Goal: Check status: Check status

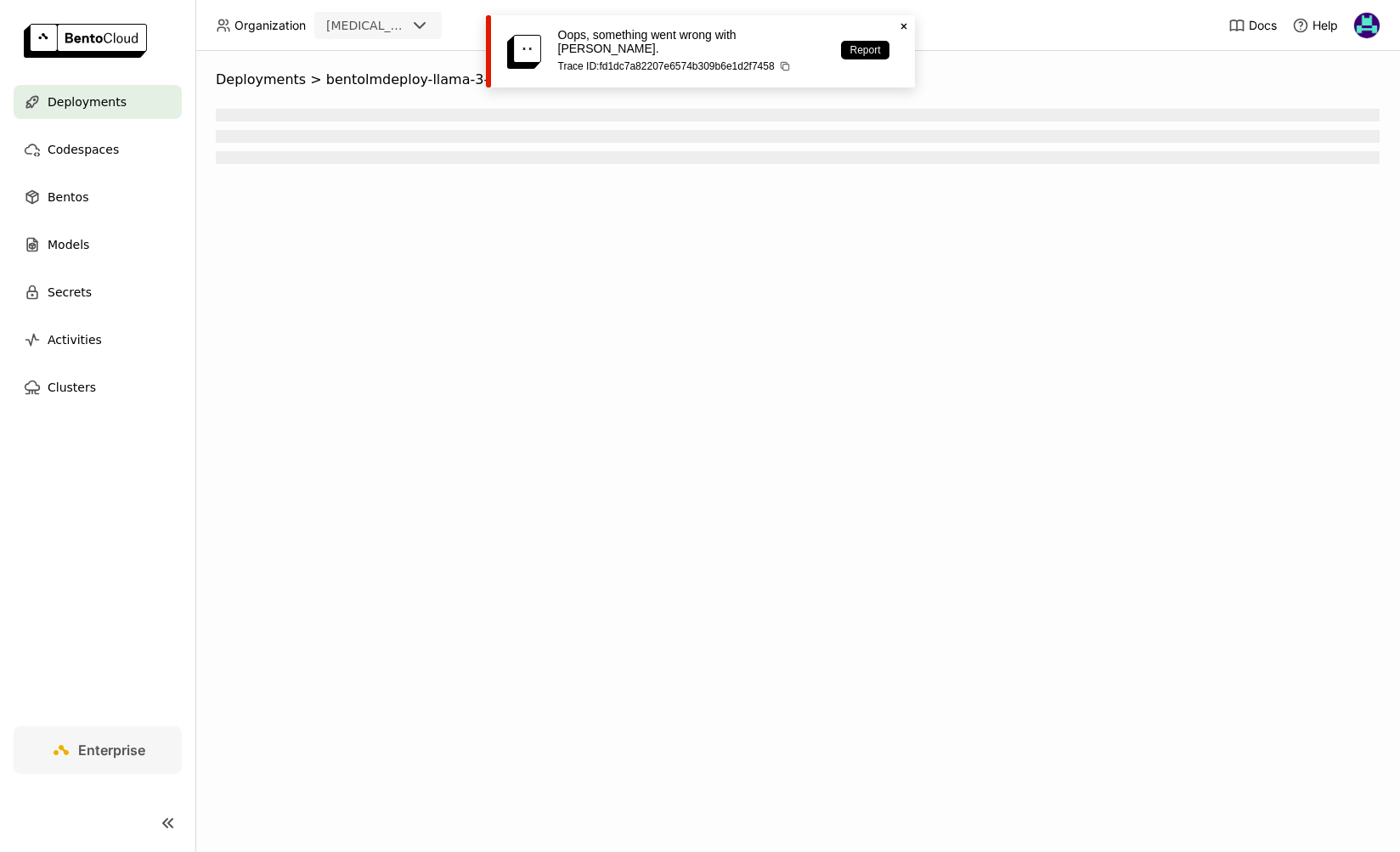
click at [903, 26] on icon at bounding box center [903, 27] width 6 height 6
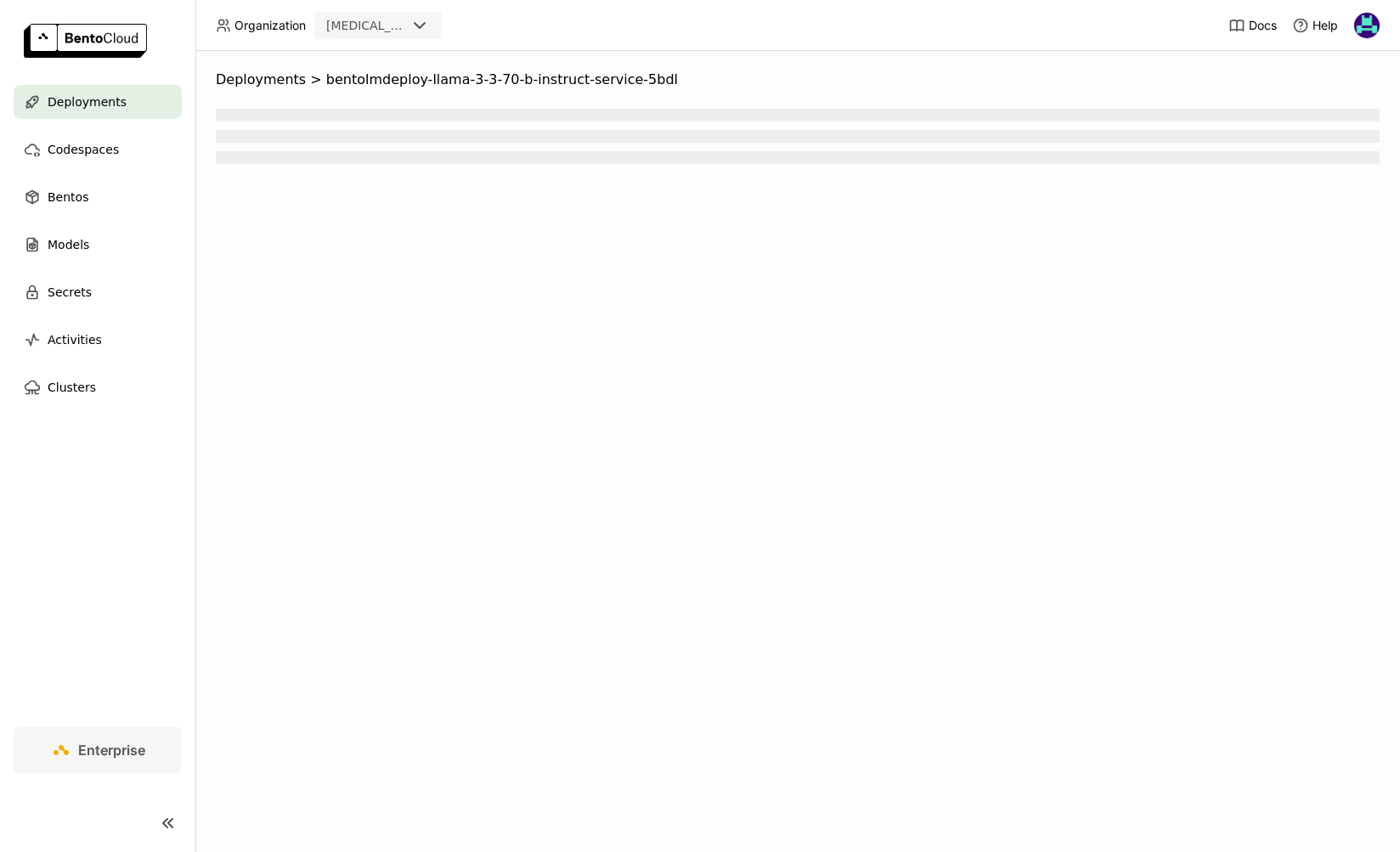
click at [118, 104] on span "Deployments" at bounding box center [87, 101] width 79 height 20
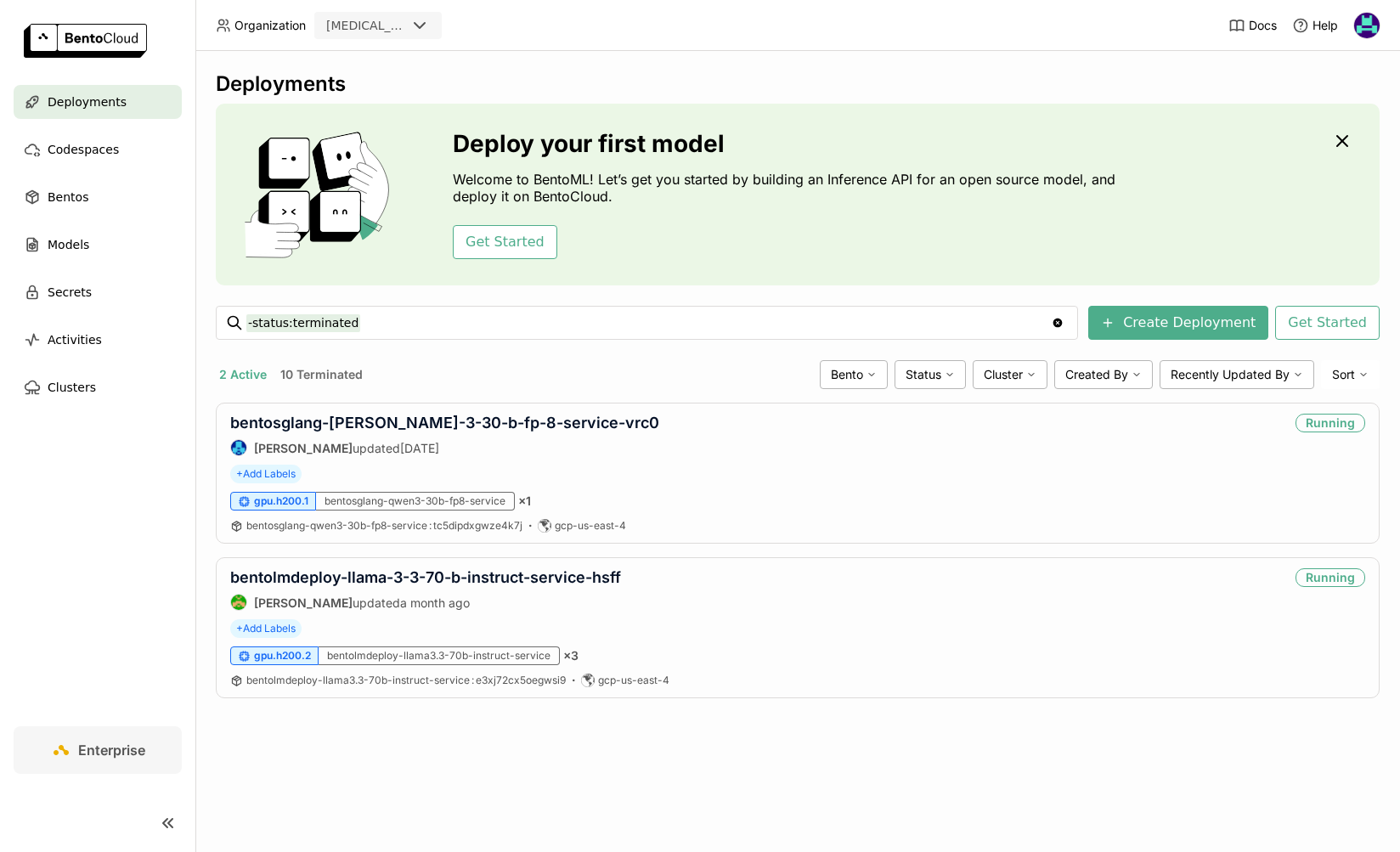
click at [107, 114] on div "Deployments" at bounding box center [97, 102] width 169 height 34
click at [484, 577] on link "bentolmdeploy-llama-3-3-70-b-instruct-service-hsff" at bounding box center [426, 577] width 390 height 18
click at [502, 581] on link "bentolmdeploy-llama-3-3-70-b-instruct-service-hsff" at bounding box center [426, 577] width 390 height 18
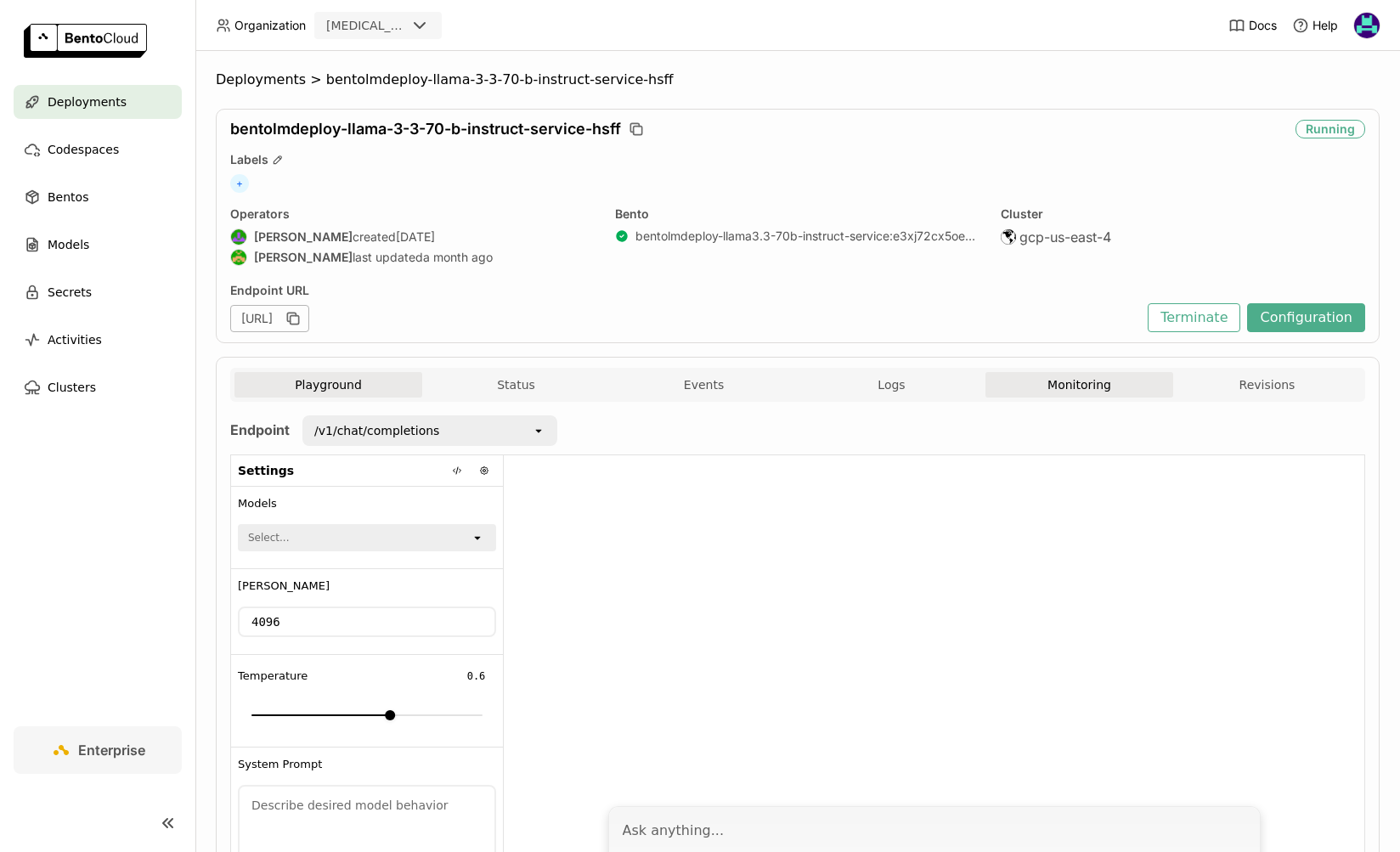
click at [1050, 386] on button "Monitoring" at bounding box center [1079, 385] width 188 height 26
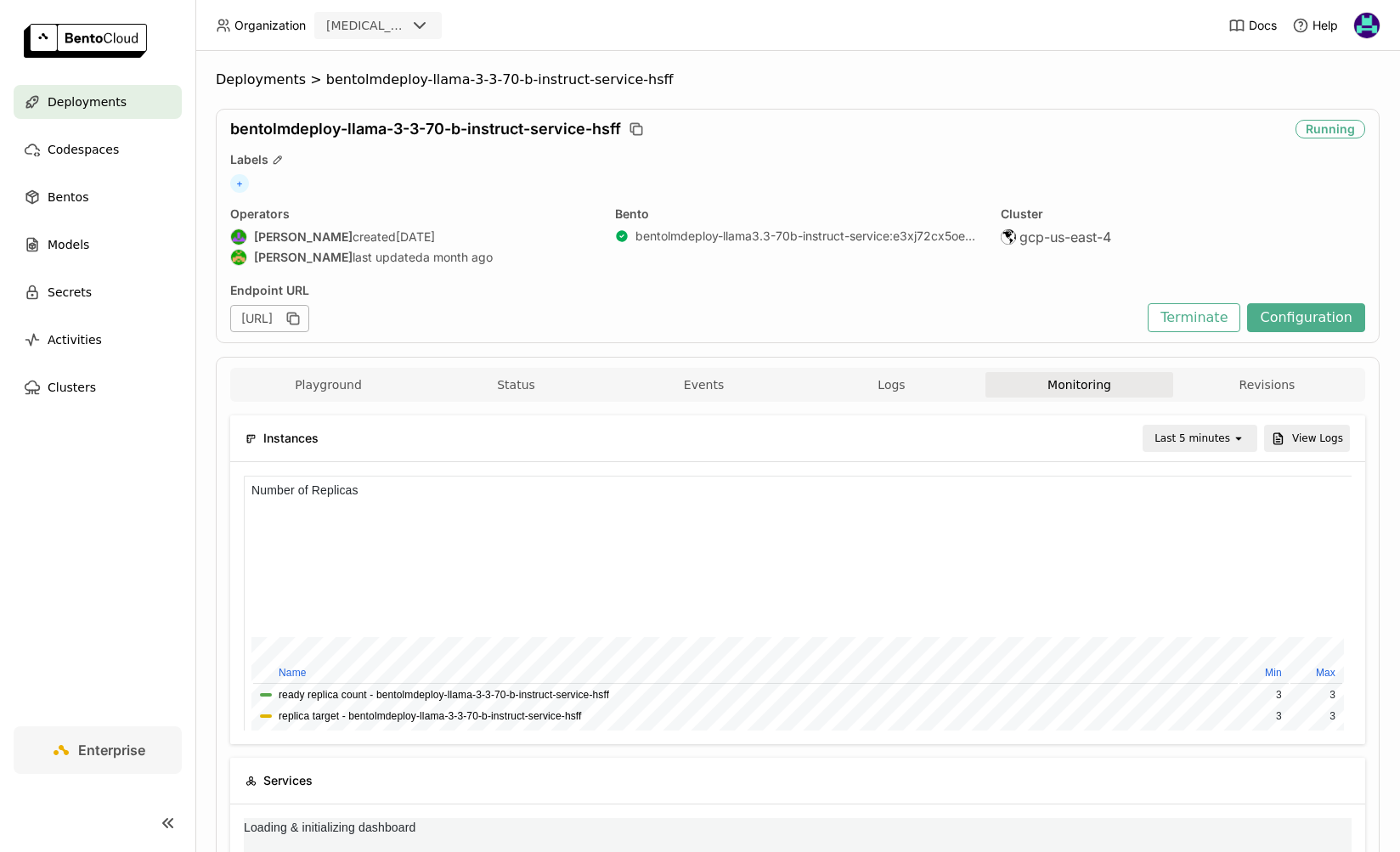
click at [1218, 449] on div "Last 5 minutes" at bounding box center [1188, 438] width 88 height 24
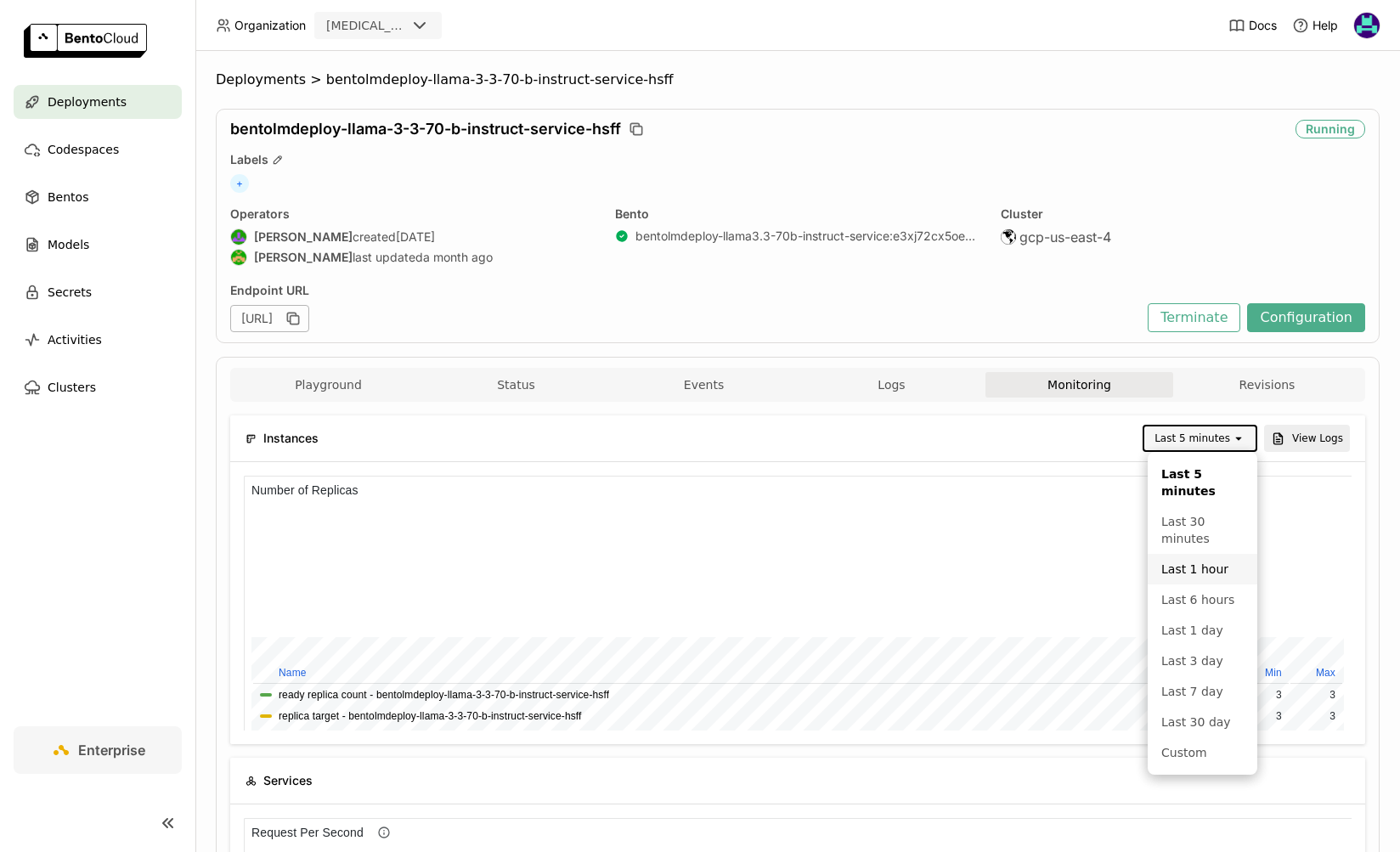
click at [1212, 570] on div "Last 1 hour" at bounding box center [1202, 569] width 83 height 17
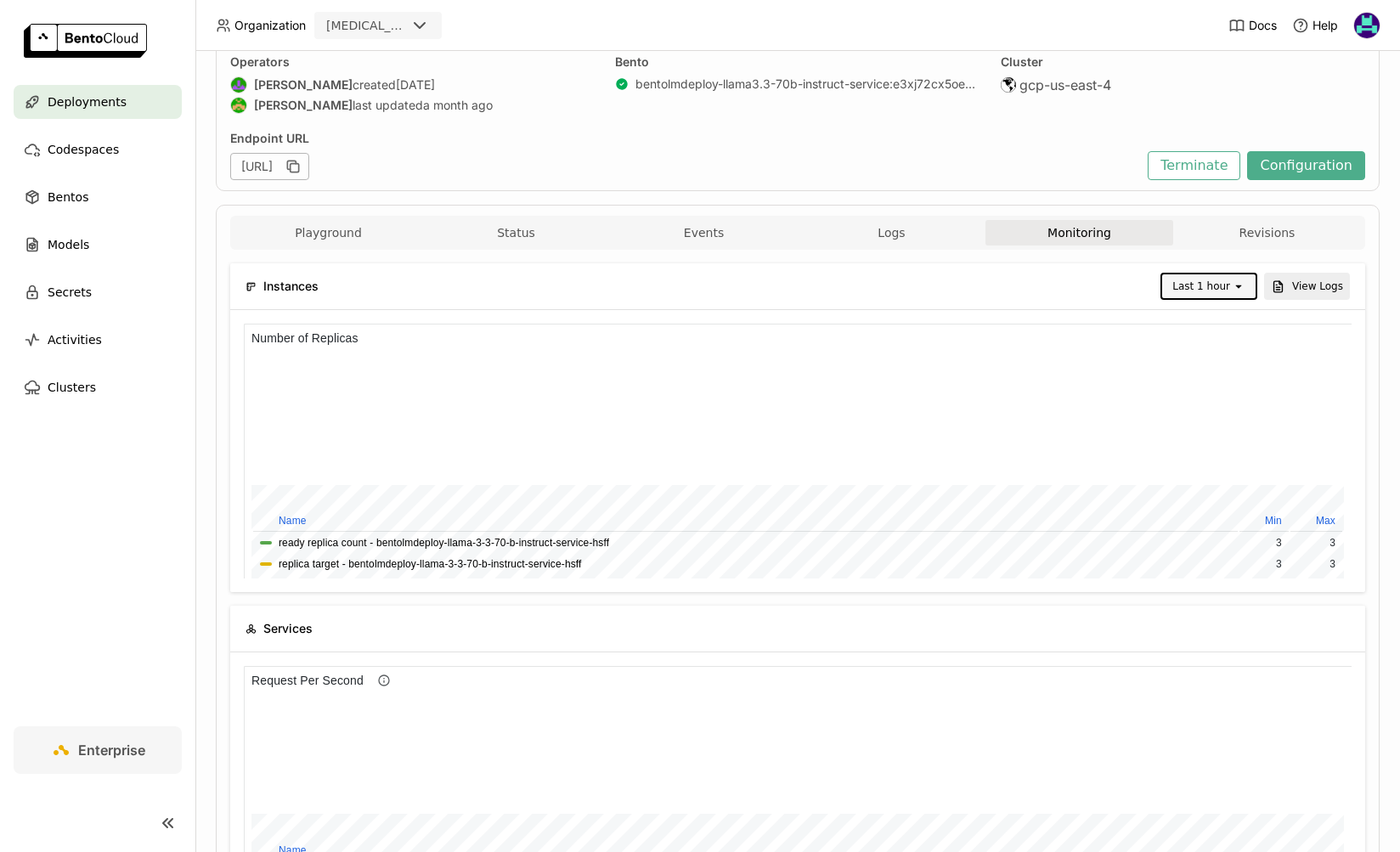
click at [1229, 290] on div "Last 1 hour" at bounding box center [1201, 287] width 58 height 17
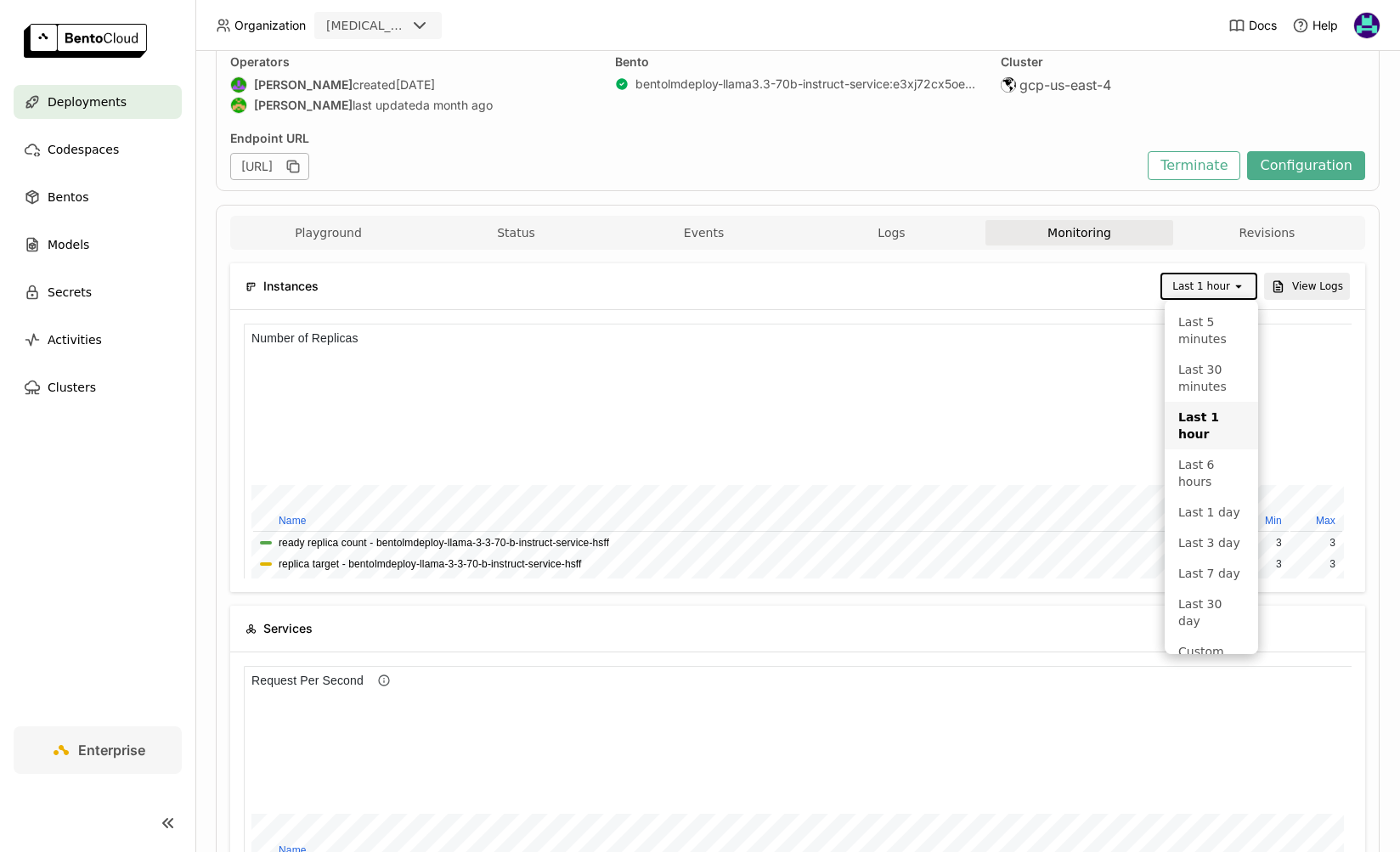
click at [1221, 284] on div "Last 1 hour" at bounding box center [1201, 287] width 58 height 17
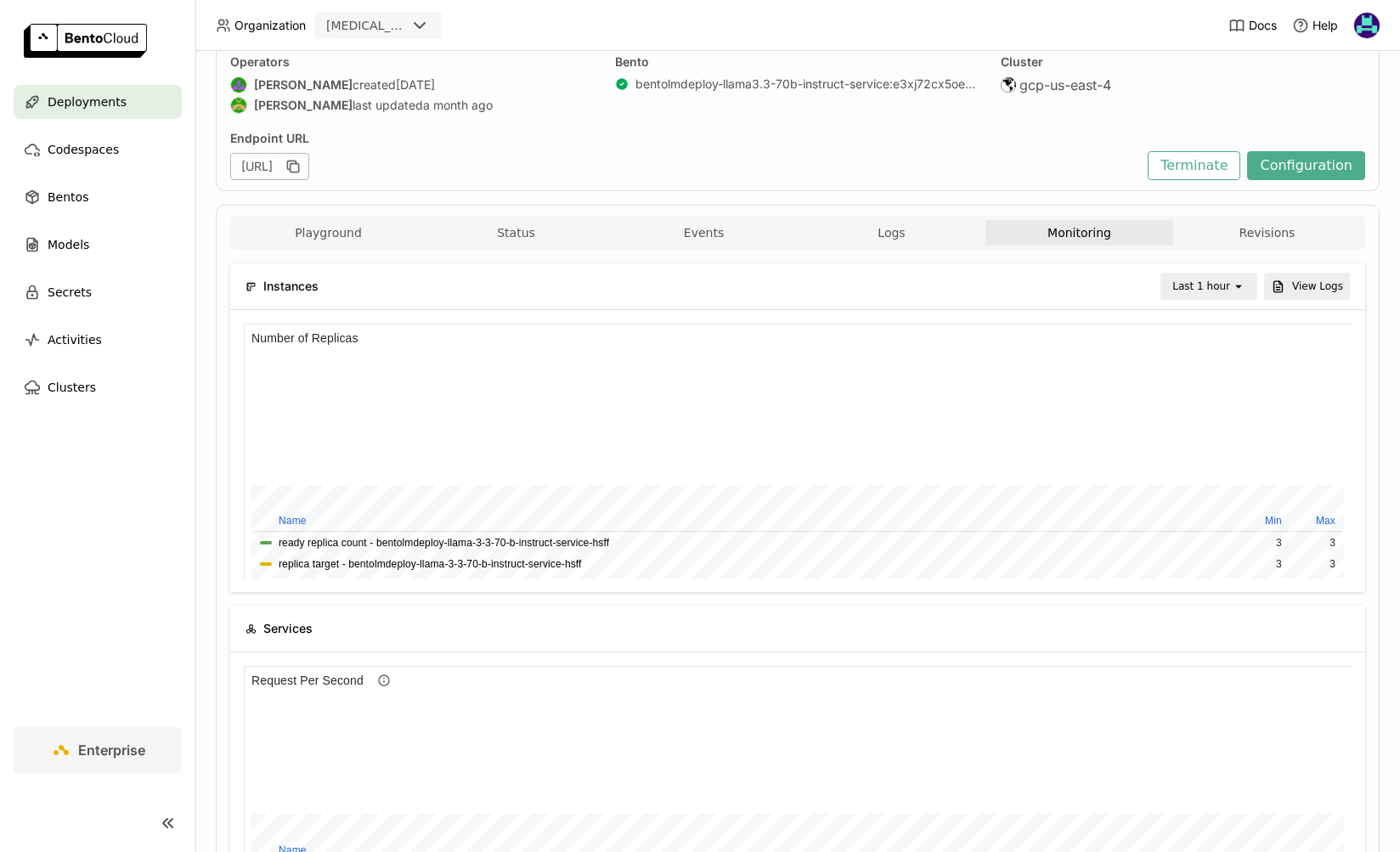
click at [1221, 284] on div "Last 1 hour" at bounding box center [1201, 287] width 58 height 17
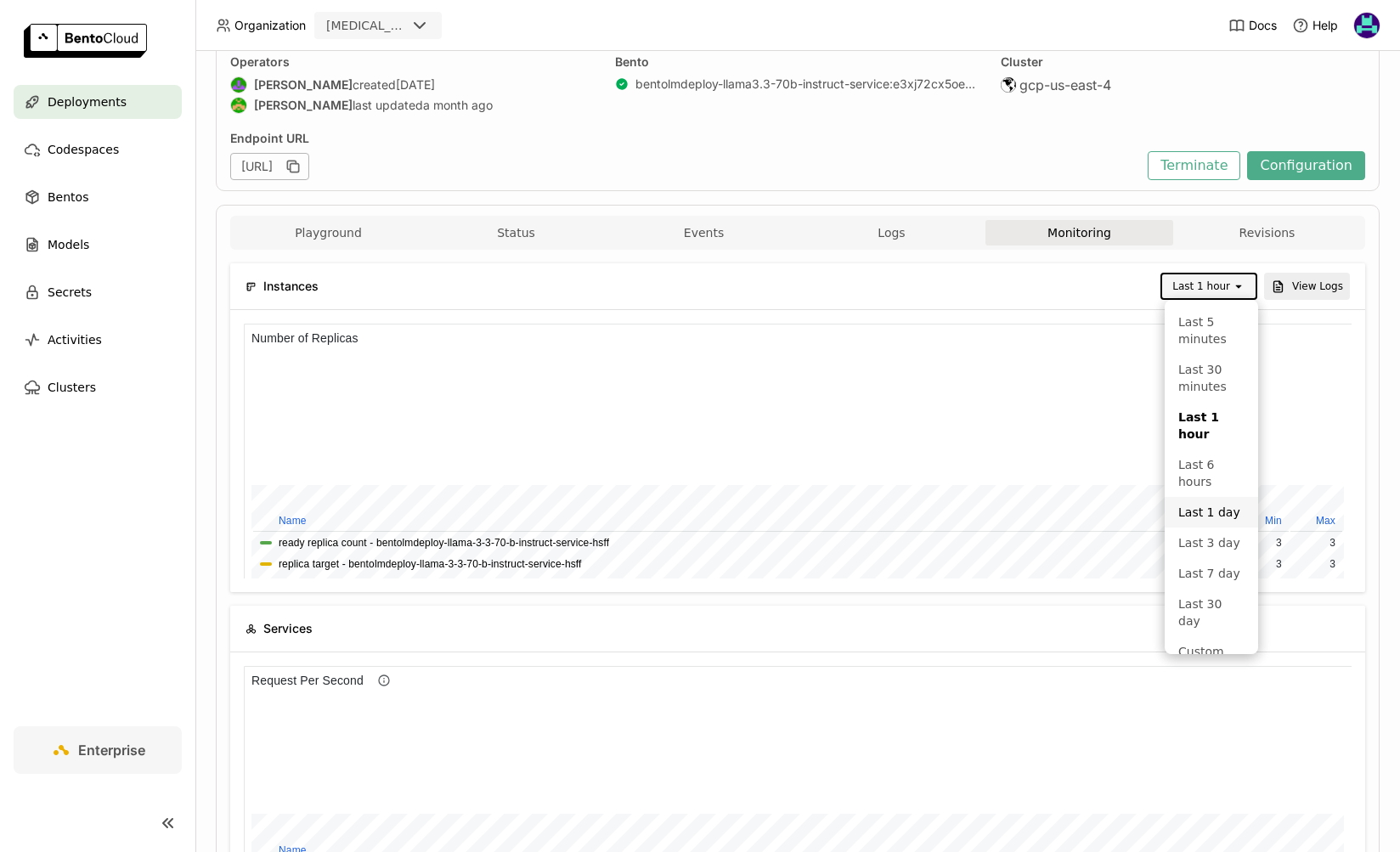
click at [1208, 504] on div "Last 1 day" at bounding box center [1211, 512] width 67 height 17
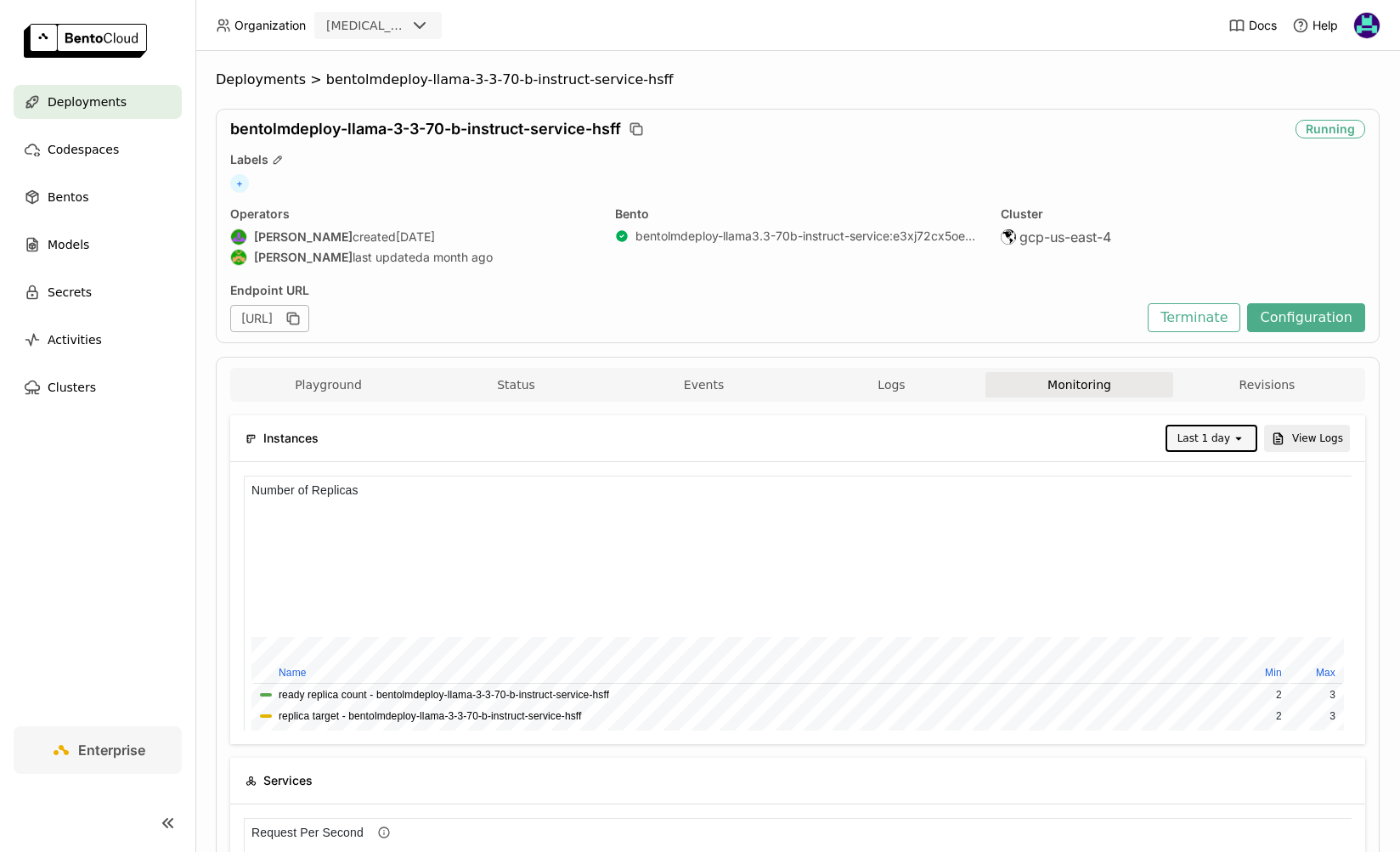
scroll to position [255, 553]
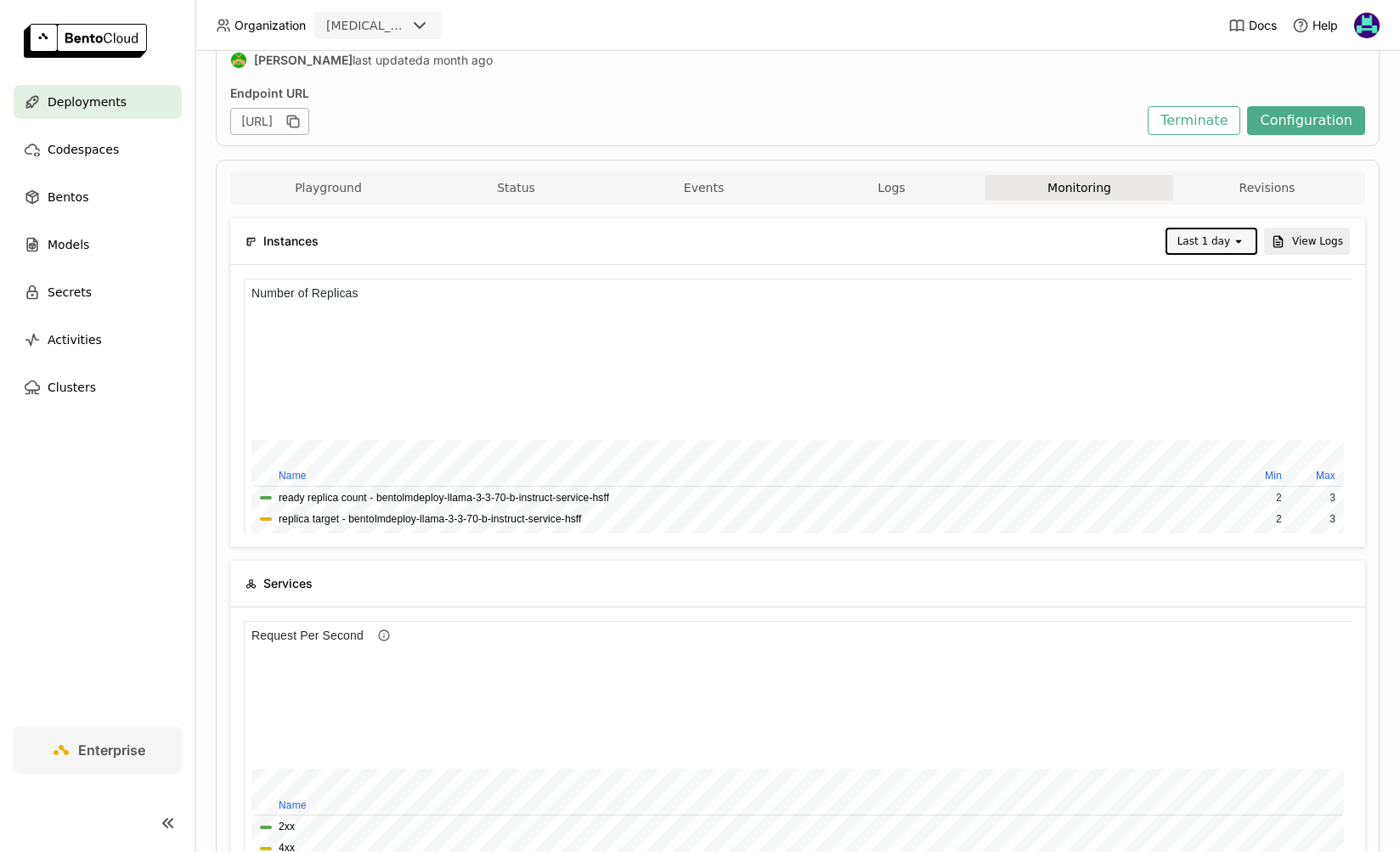
click at [1204, 241] on div "Last 1 day" at bounding box center [1203, 241] width 52 height 17
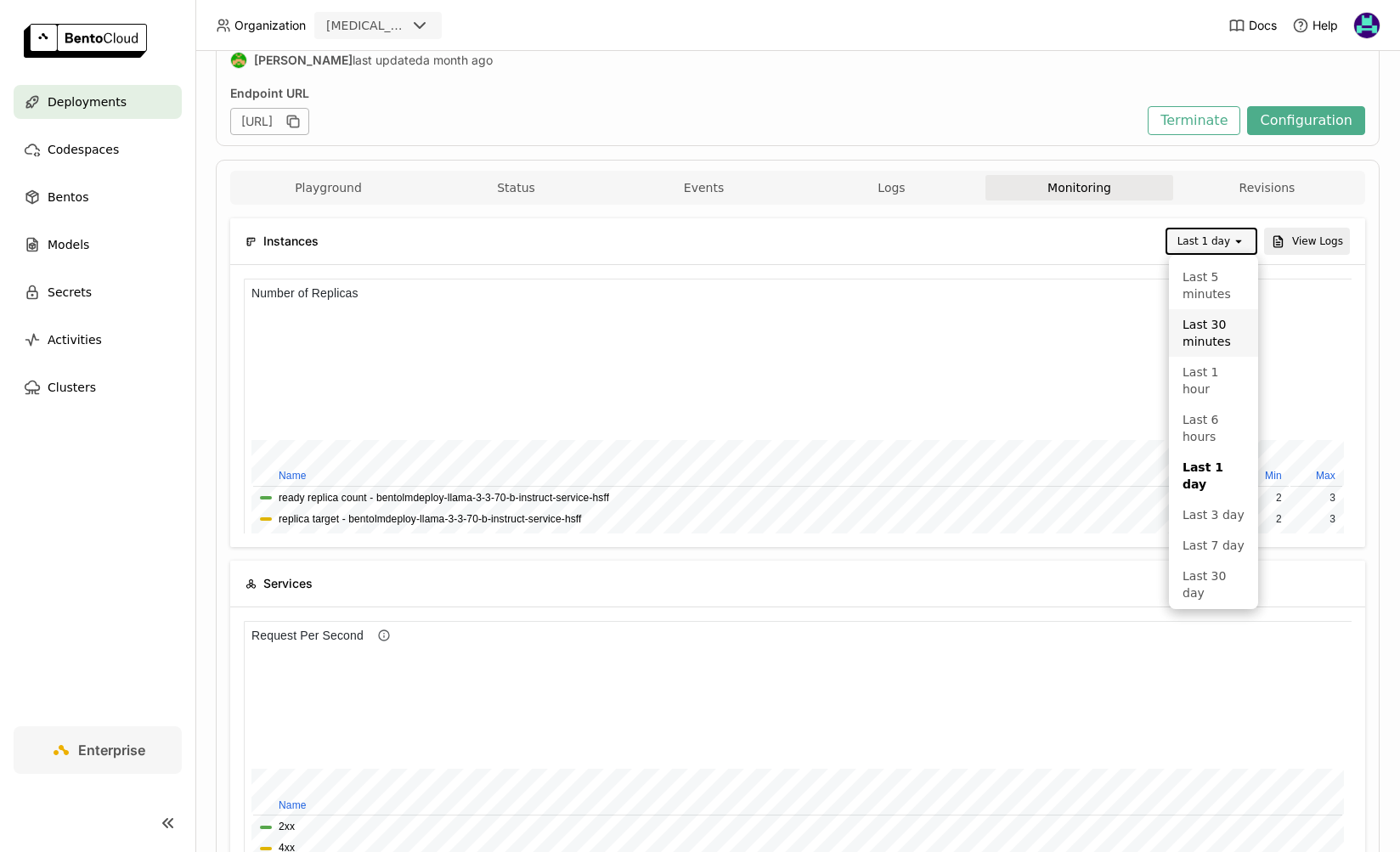
click at [1213, 337] on div "Last 30 minutes" at bounding box center [1212, 333] width 62 height 34
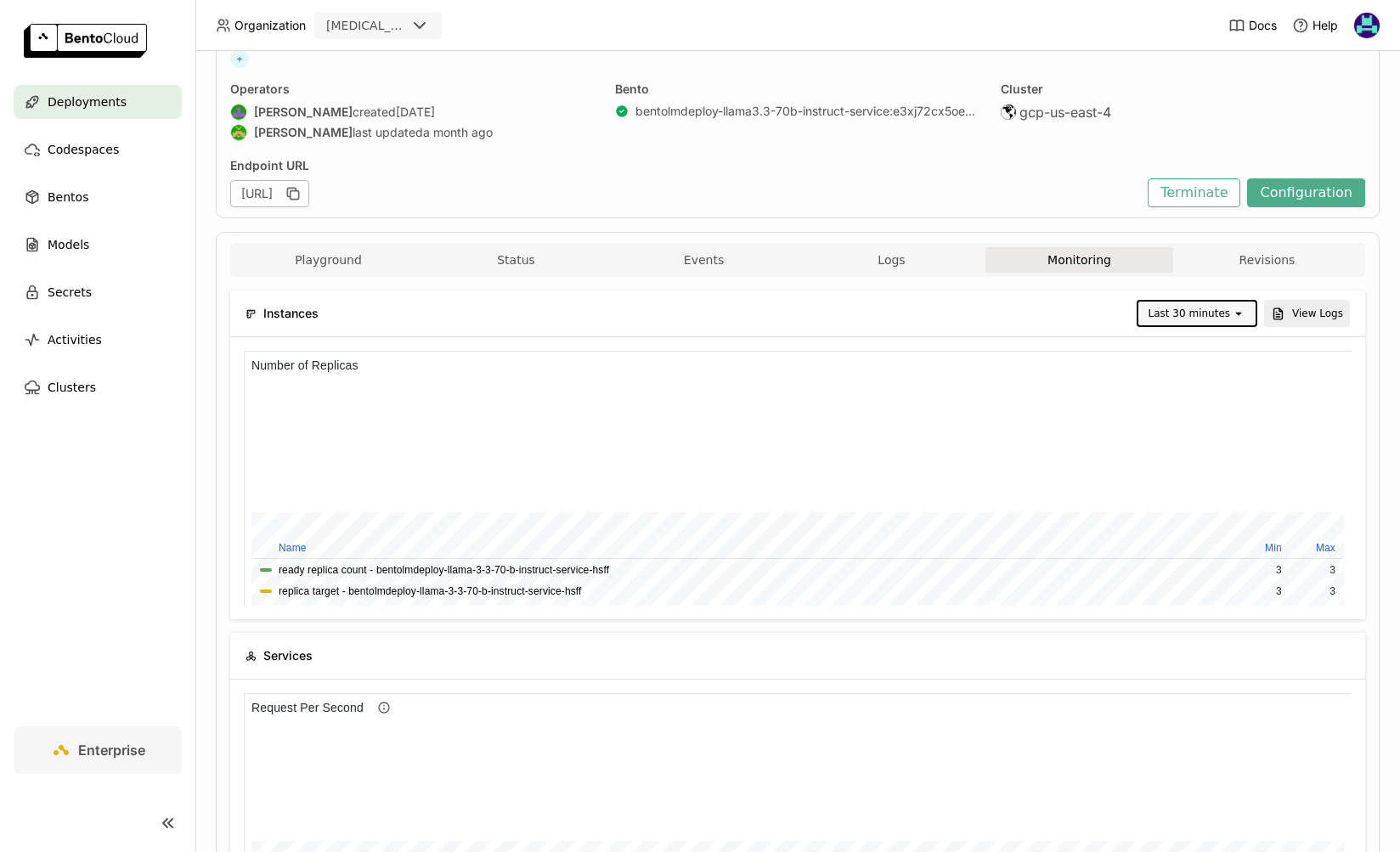
click at [1245, 322] on div "open" at bounding box center [1243, 313] width 24 height 24
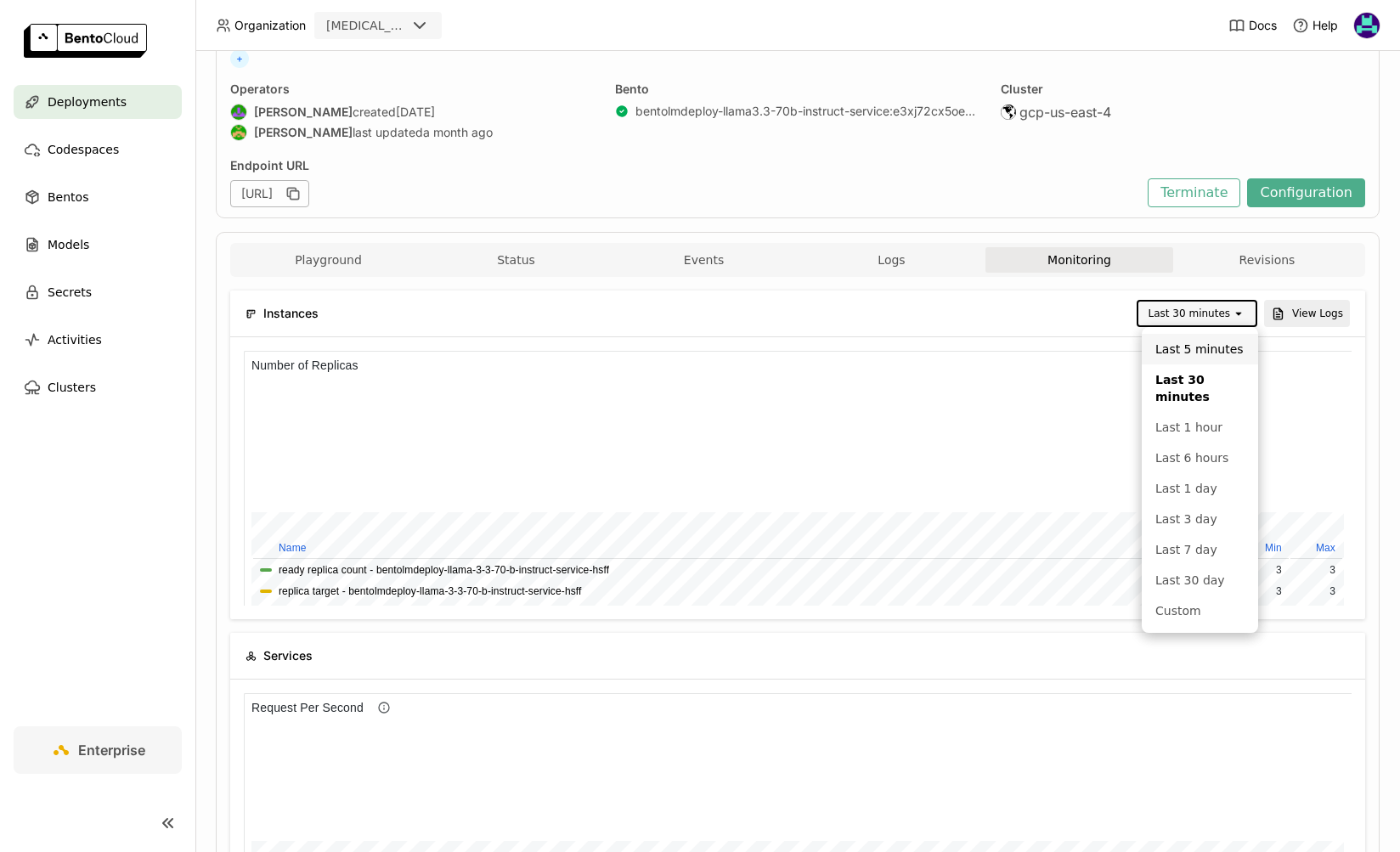
click at [1203, 347] on div "Last 5 minutes" at bounding box center [1200, 349] width 90 height 17
